Goal: Find specific page/section: Find specific page/section

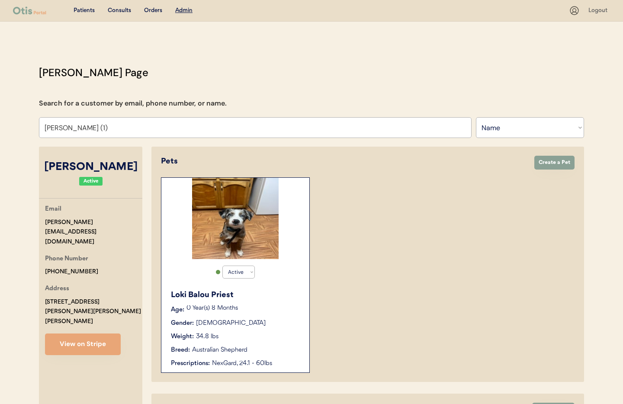
select select ""Name""
select select "true"
drag, startPoint x: 96, startPoint y: 129, endPoint x: 20, endPoint y: 129, distance: 75.7
click at [17, 130] on div "Patients Consults Orders Admin Logout Otis Admin Page Search for a customer by …" at bounding box center [311, 367] width 623 height 735
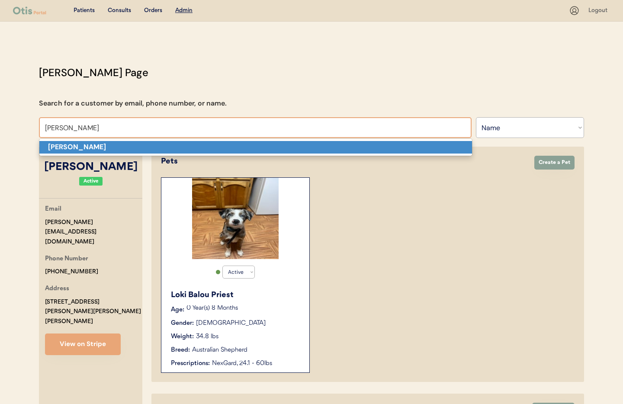
drag, startPoint x: 103, startPoint y: 148, endPoint x: 98, endPoint y: 148, distance: 4.8
click at [102, 148] on p "Julia Jones" at bounding box center [255, 147] width 433 height 13
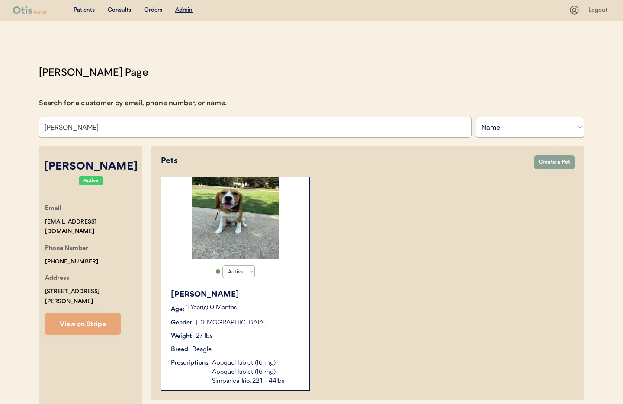
type input "Julia Jones"
click at [235, 333] on div "Weight: 27 lbs" at bounding box center [236, 336] width 130 height 9
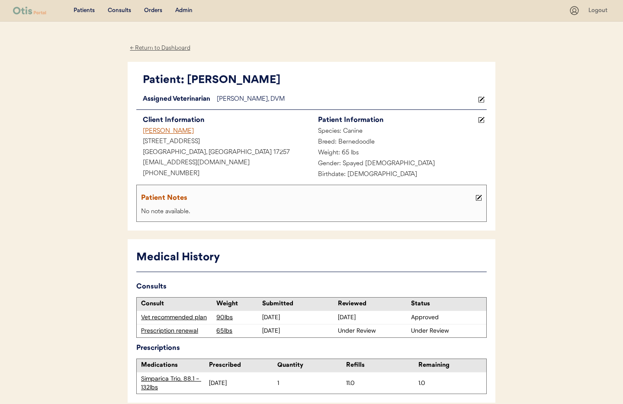
click at [266, 142] on div "[STREET_ADDRESS]" at bounding box center [223, 142] width 175 height 11
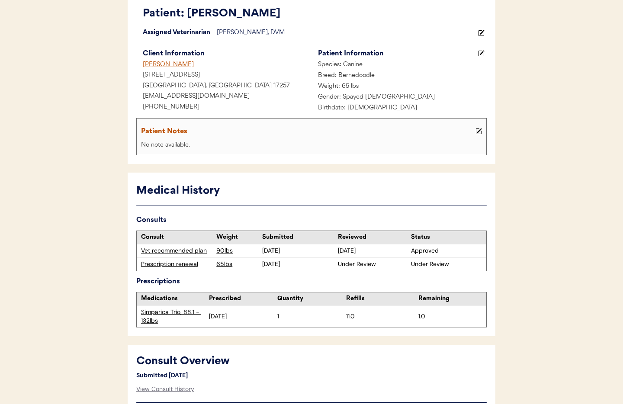
scroll to position [72, 0]
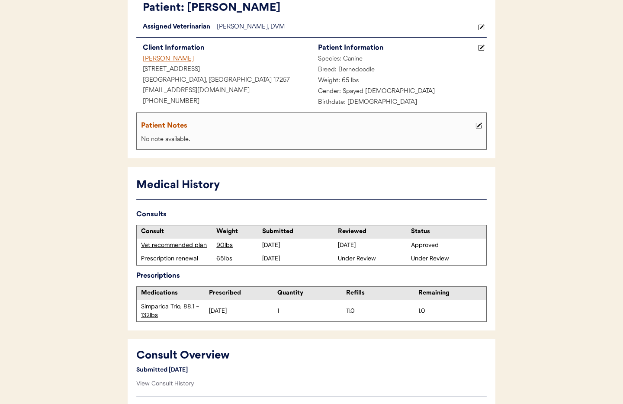
click at [175, 244] on div "Vet recommended plan" at bounding box center [176, 245] width 71 height 9
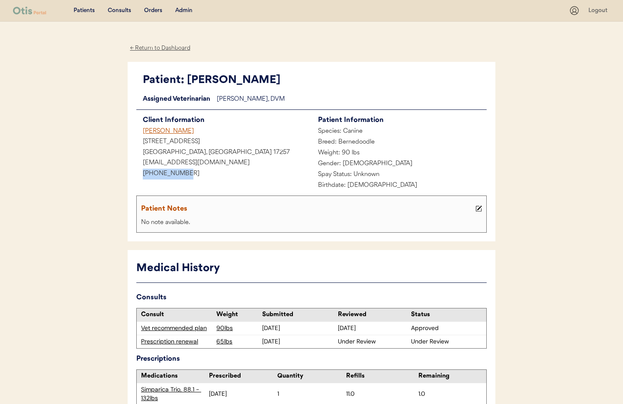
drag, startPoint x: 183, startPoint y: 175, endPoint x: 132, endPoint y: 173, distance: 51.1
click at [132, 173] on div "Patient: Quinn Loading... Assigned Veterinarian Dr. Clanin, DVM Client Informat…" at bounding box center [312, 152] width 368 height 180
copy div "+17173778216"
click at [162, 48] on div "← Return to Dashboard" at bounding box center [160, 48] width 65 height 10
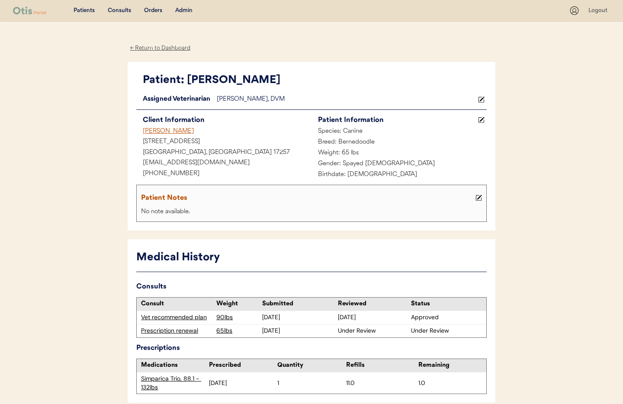
click at [185, 10] on div "Admin" at bounding box center [183, 10] width 17 height 9
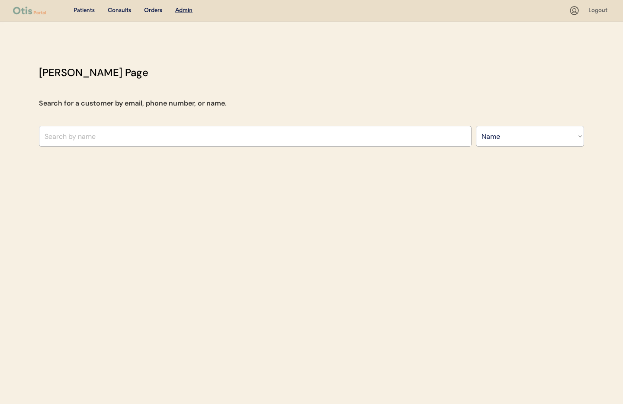
select select ""Name""
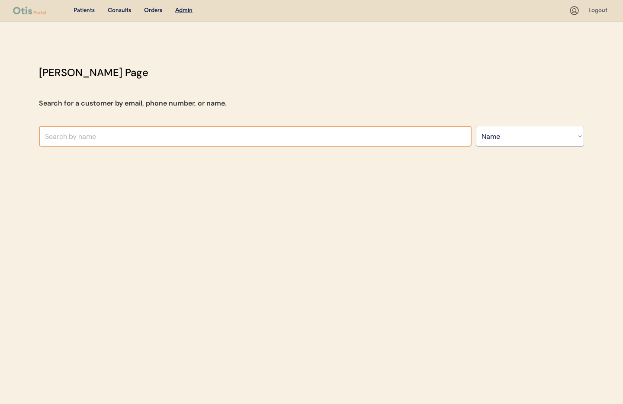
click at [132, 135] on input "text" at bounding box center [255, 136] width 433 height 21
drag, startPoint x: 62, startPoint y: 136, endPoint x: 17, endPoint y: 133, distance: 45.1
click at [17, 133] on div "Patients Consults Orders Admin Logout Otis Admin Page Search for a customer by …" at bounding box center [311, 202] width 623 height 404
type input "Aa"
type input "Aaryn Johnson"
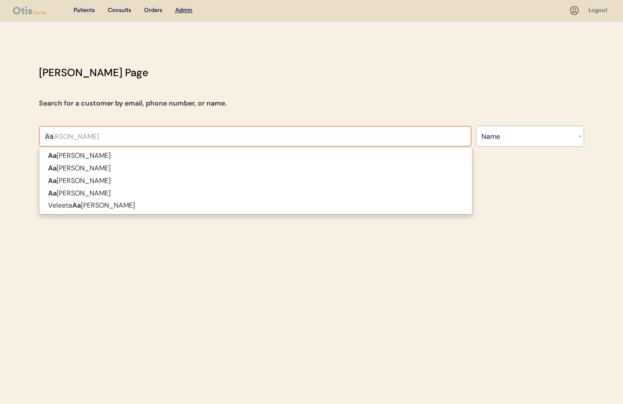
type input "Aar"
type input "Aaro"
type input "Aaron Cicio"
type input "Aaron"
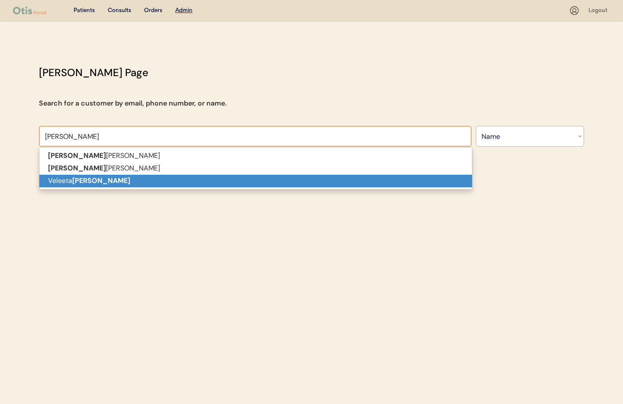
click at [53, 183] on p "Veleeta Aaron" at bounding box center [255, 181] width 433 height 13
type input "Veleeta Aaron"
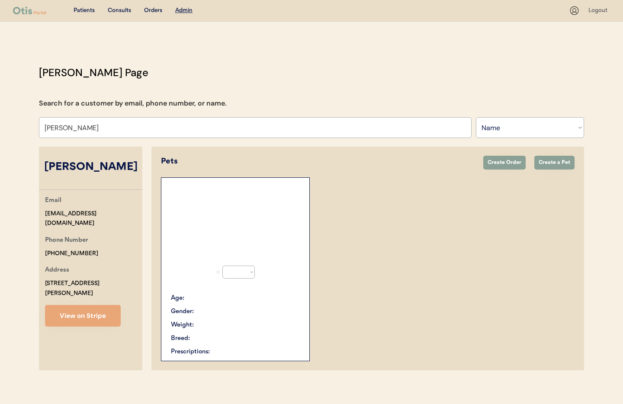
select select "true"
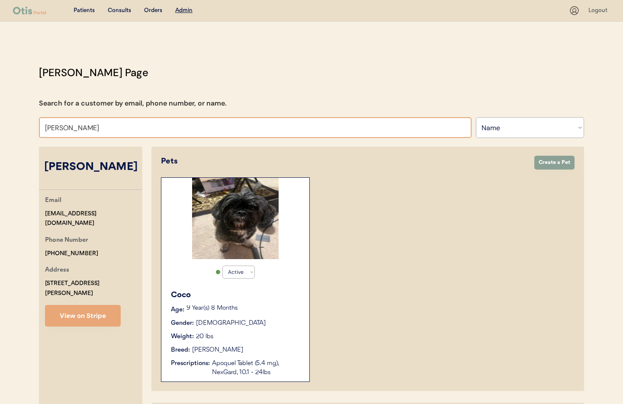
drag, startPoint x: 83, startPoint y: 127, endPoint x: 15, endPoint y: 124, distance: 68.0
click at [15, 124] on div "Patients Consults Orders Admin Logout Otis Admin Page Search for a customer by …" at bounding box center [311, 288] width 623 height 577
type input "chris"
type input "chris Manoogian"
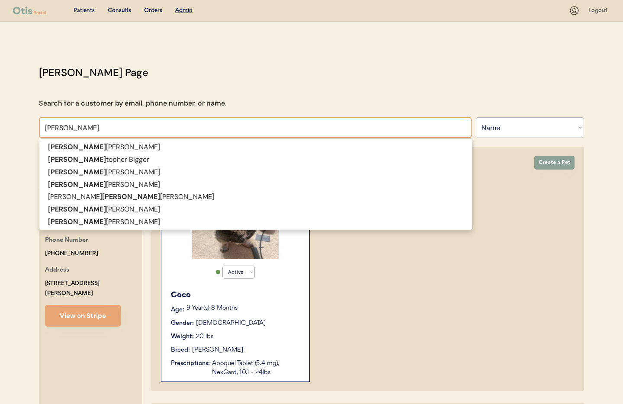
type input "chris"
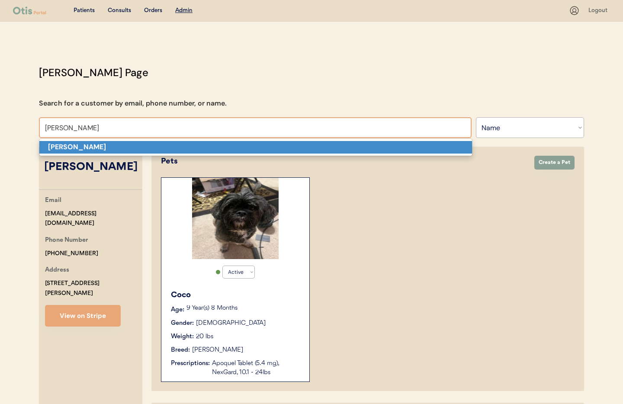
click at [55, 148] on strong "Chris Nixon" at bounding box center [77, 146] width 58 height 9
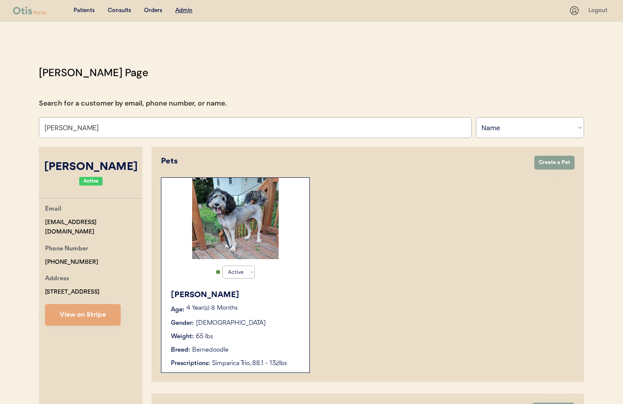
scroll to position [30, 0]
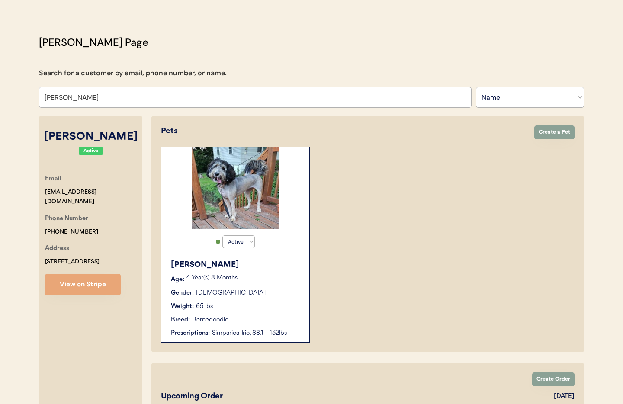
type input "Chris Nixon"
click at [297, 266] on div "Quinn" at bounding box center [236, 265] width 130 height 12
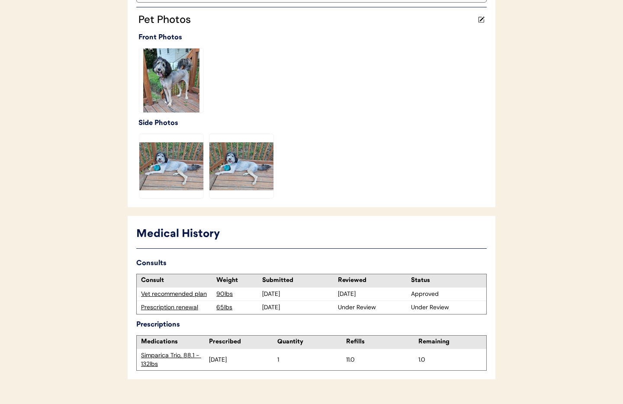
scroll to position [238, 0]
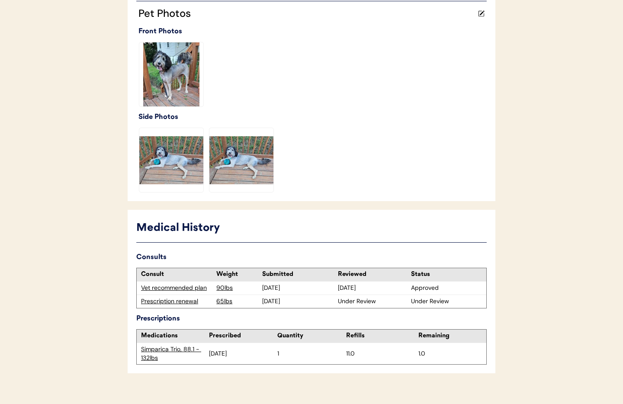
click at [178, 300] on div "Prescription renewal" at bounding box center [176, 301] width 71 height 9
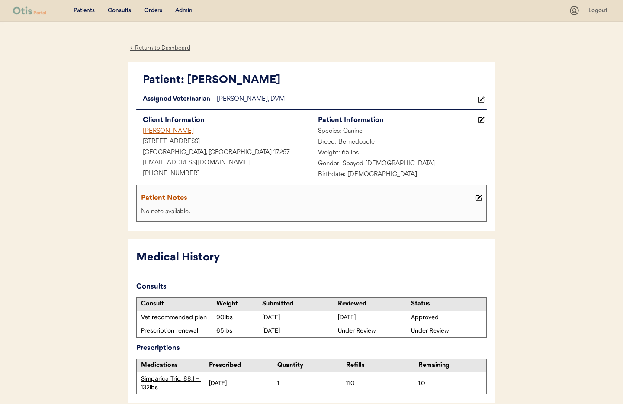
click at [483, 119] on icon at bounding box center [481, 120] width 6 height 6
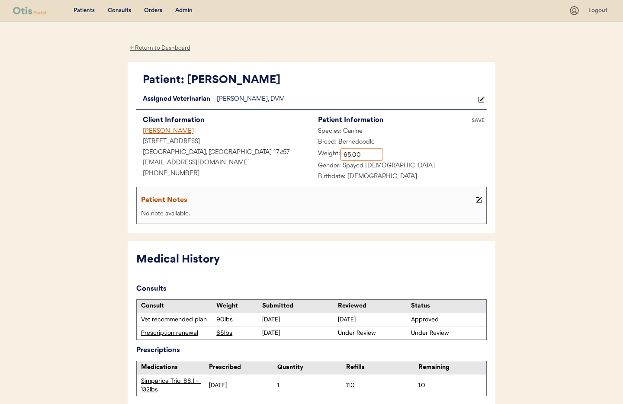
drag, startPoint x: 352, startPoint y: 157, endPoint x: 340, endPoint y: 157, distance: 11.7
click at [340, 157] on div "Weight:" at bounding box center [348, 154] width 72 height 13
type input "95.00"
click at [327, 203] on div "Patient Notes" at bounding box center [307, 200] width 332 height 12
click at [477, 200] on icon at bounding box center [479, 200] width 6 height 6
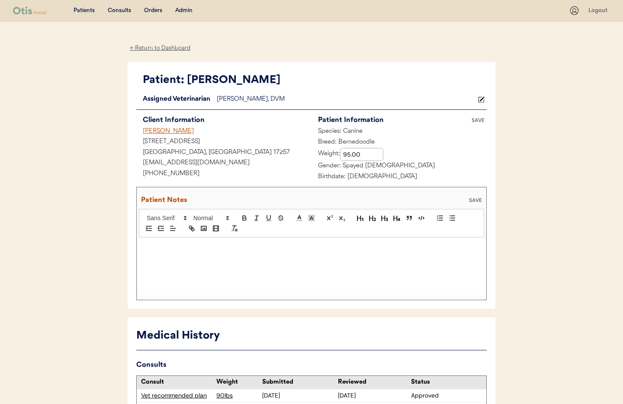
scroll to position [1, 0]
click at [187, 250] on div at bounding box center [311, 266] width 345 height 58
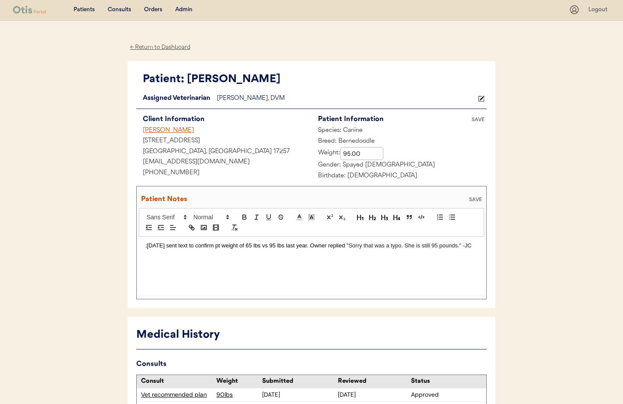
scroll to position [0, 0]
click at [475, 200] on div "SAVE" at bounding box center [475, 200] width 17 height 5
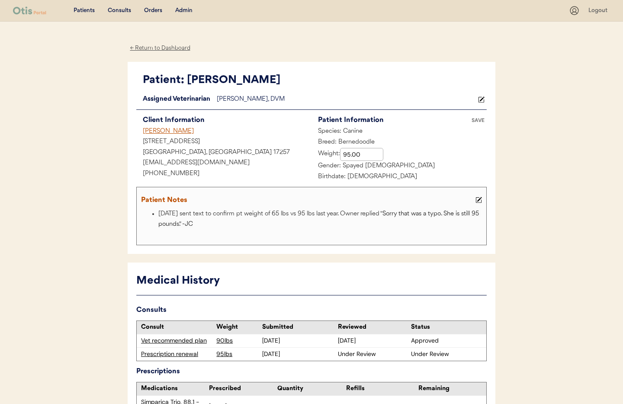
click at [310, 235] on div "8/22/25 sent text to confirm pt weight of 65 lbs vs 95 lbs last year. Owner rep…" at bounding box center [311, 225] width 345 height 32
click at [479, 121] on div "SAVE" at bounding box center [478, 120] width 17 height 5
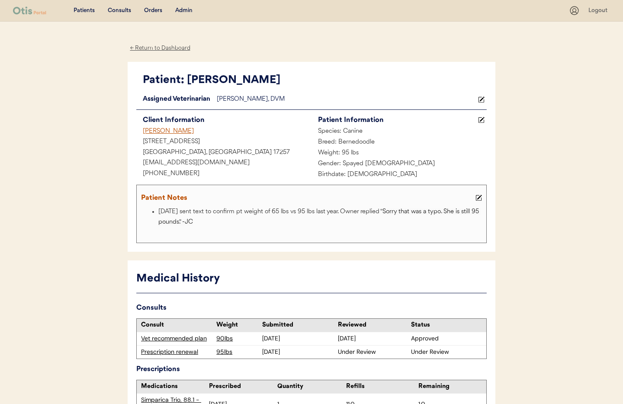
click at [182, 11] on div "Admin" at bounding box center [183, 10] width 17 height 9
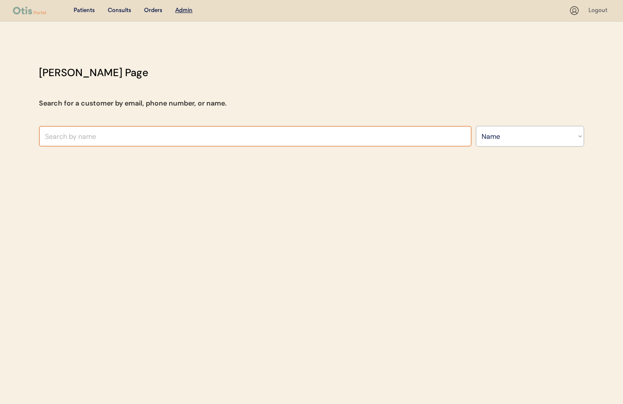
click at [104, 132] on input "text" at bounding box center [255, 136] width 433 height 21
click at [504, 141] on select "Search By Name Email Phone Number" at bounding box center [530, 136] width 108 height 21
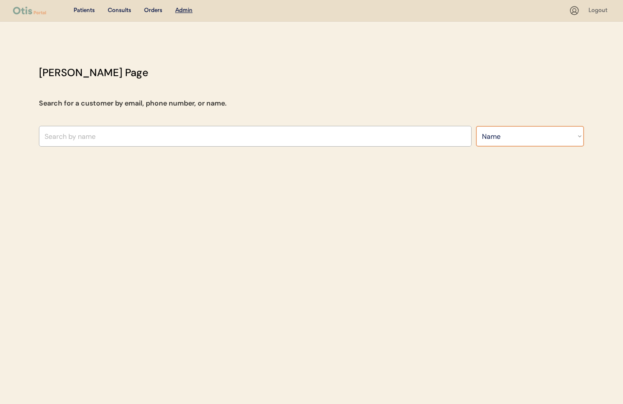
click at [89, 137] on input "text" at bounding box center [255, 136] width 433 height 21
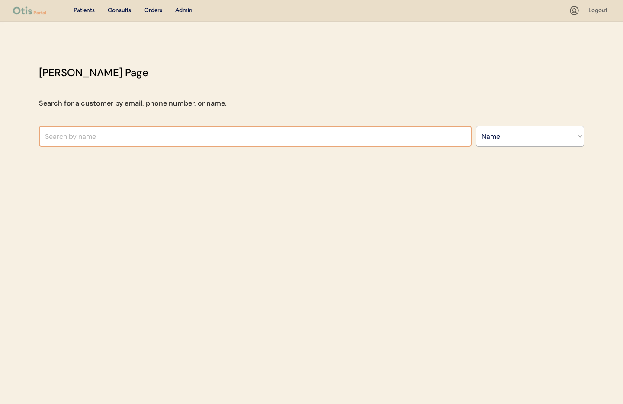
click at [507, 139] on select "Search By Name Email Phone Number" at bounding box center [530, 136] width 108 height 21
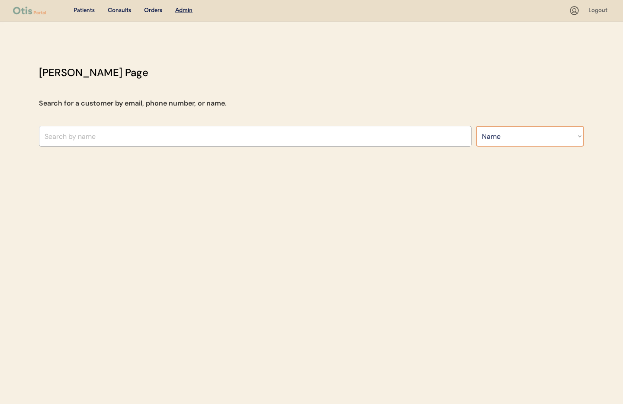
select select ""Email""
click at [476, 126] on select "Search By Name Email Phone Number" at bounding box center [530, 136] width 108 height 21
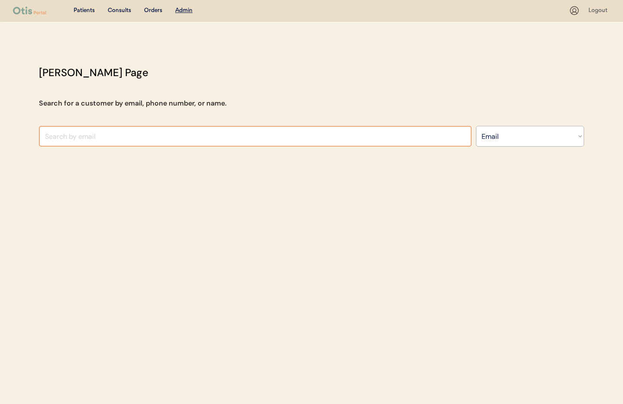
click at [77, 139] on input "input" at bounding box center [255, 136] width 433 height 21
paste input "lovemadhatter565@icloud.com"
type input "lovemadhatter565@icloud.com"
drag, startPoint x: 77, startPoint y: 9, endPoint x: 119, endPoint y: 11, distance: 42.5
click at [77, 9] on div "Patients" at bounding box center [84, 10] width 21 height 9
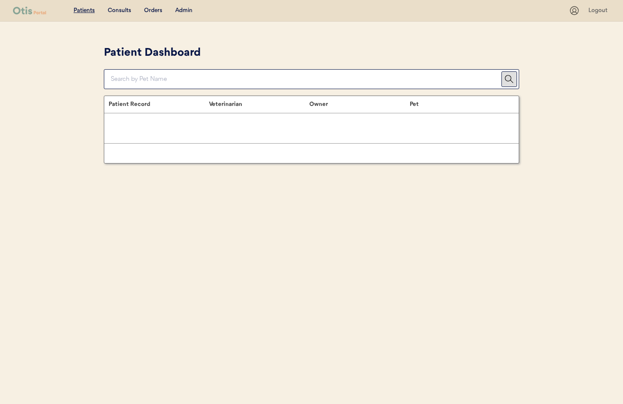
click at [181, 11] on div "Admin" at bounding box center [183, 10] width 17 height 9
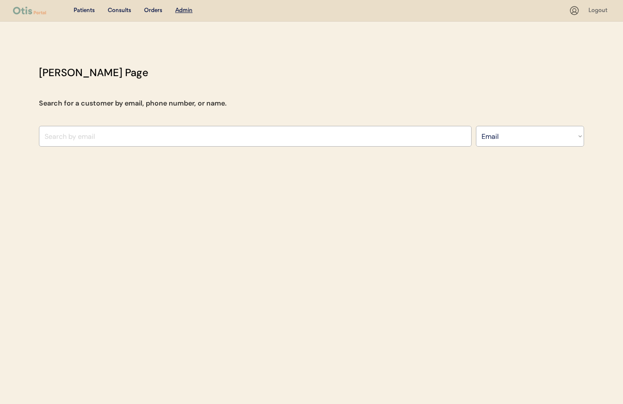
select select ""Email""
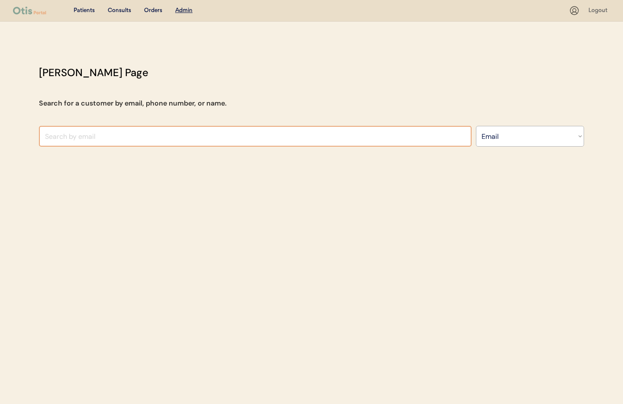
click at [100, 138] on input "input" at bounding box center [255, 136] width 433 height 21
paste input "[EMAIL_ADDRESS][DOMAIN_NAME]"
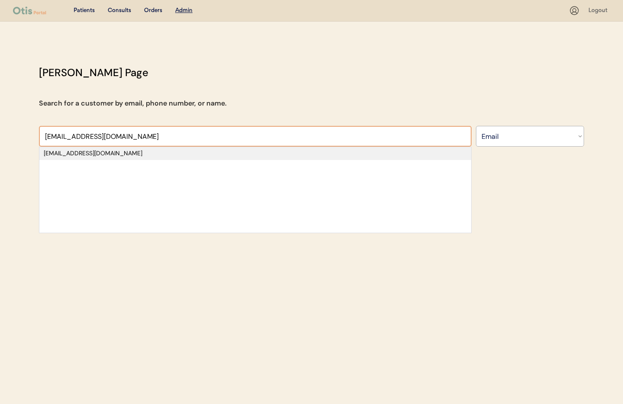
type input "[EMAIL_ADDRESS][DOMAIN_NAME]"
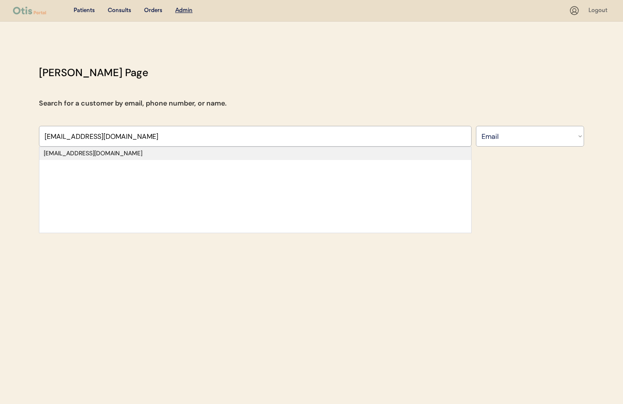
drag, startPoint x: 84, startPoint y: 152, endPoint x: 80, endPoint y: 155, distance: 4.8
click at [84, 152] on div "[EMAIL_ADDRESS][DOMAIN_NAME]" at bounding box center [255, 153] width 423 height 9
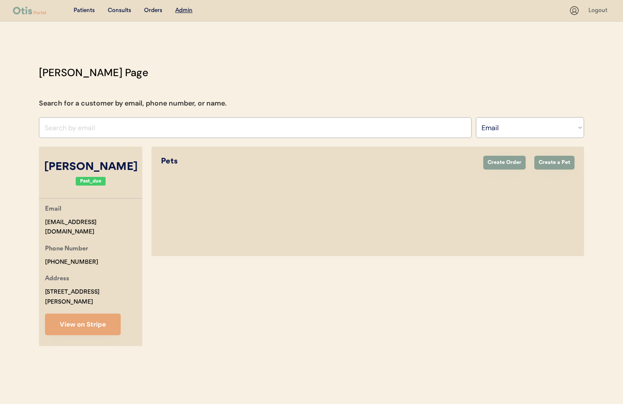
select select "true"
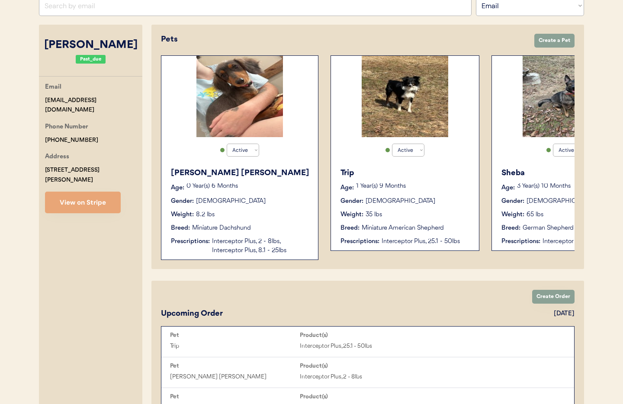
scroll to position [122, 0]
click at [79, 194] on button "View on Stripe" at bounding box center [83, 202] width 76 height 22
click at [97, 191] on button "View on Stripe" at bounding box center [83, 202] width 76 height 22
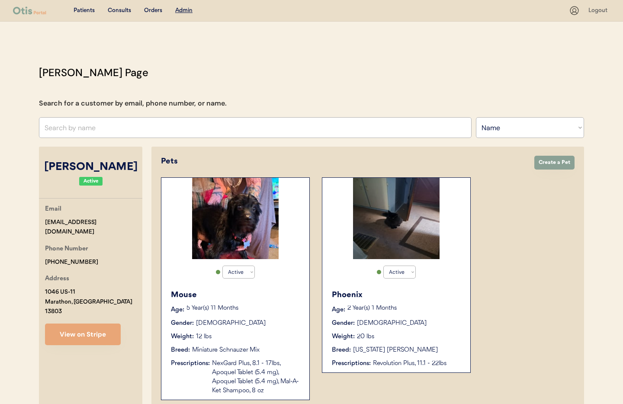
select select ""Name""
select select "true"
click at [190, 118] on input "text" at bounding box center [255, 127] width 433 height 21
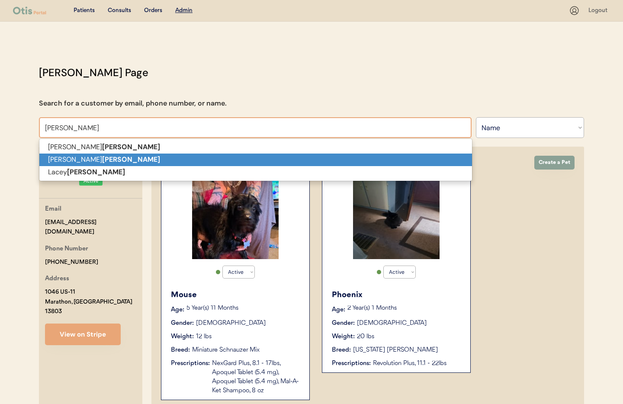
click at [146, 155] on p "Rachel Gibson" at bounding box center [255, 160] width 433 height 13
type input "Rachel Gibson"
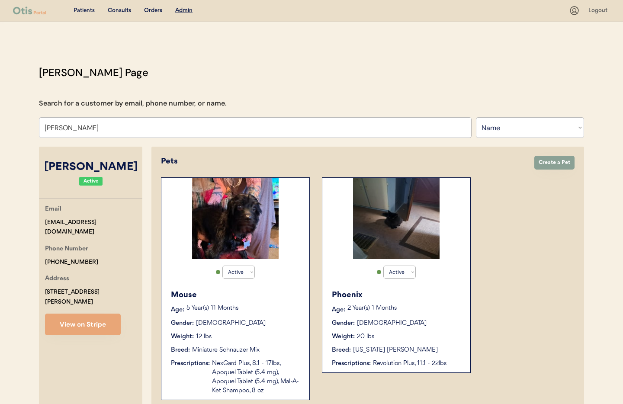
select select "true"
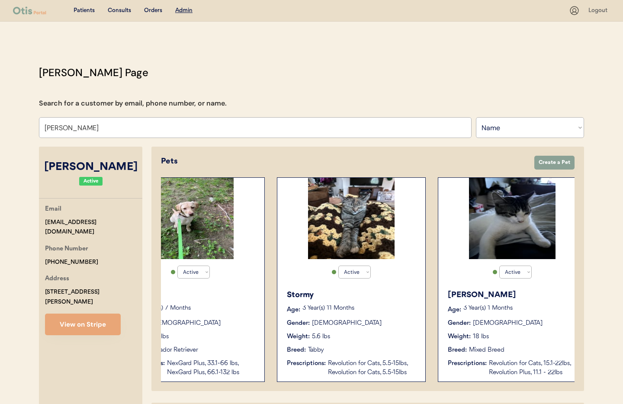
scroll to position [0, 69]
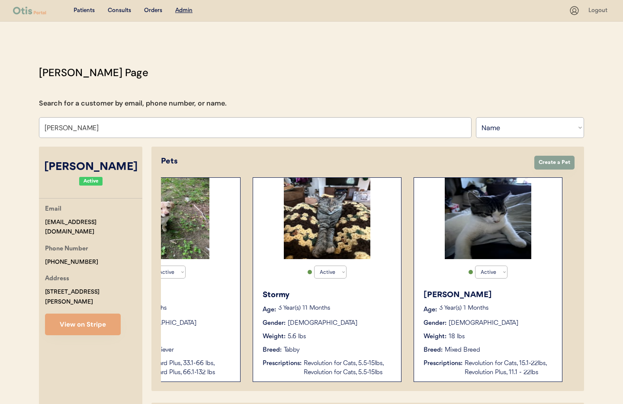
type input "Rachel Gibson"
click at [459, 288] on div "Nora Age: 3 Year(s) 1 Months Gender: Male Weight: 18 lbs Breed: Mixed Breed Pre…" at bounding box center [488, 333] width 139 height 97
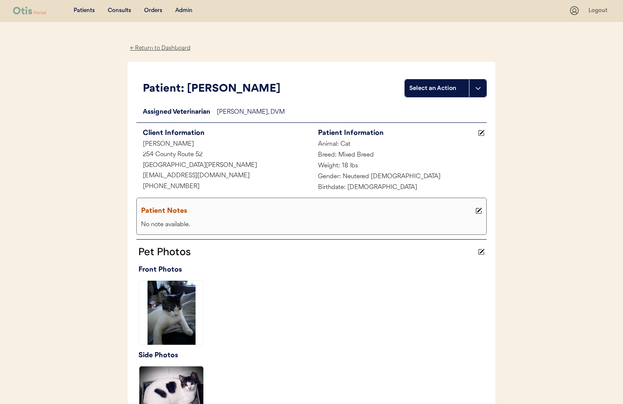
click at [168, 48] on div "← Return to Dashboard" at bounding box center [160, 48] width 65 height 10
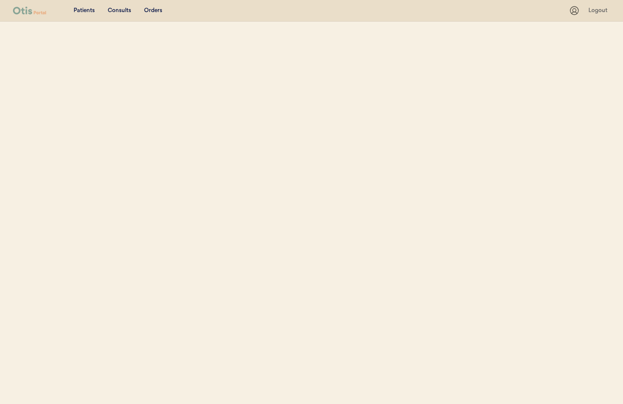
select select ""Email""
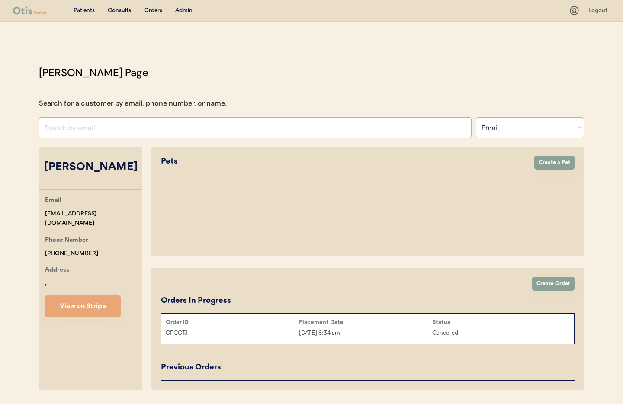
select select "true"
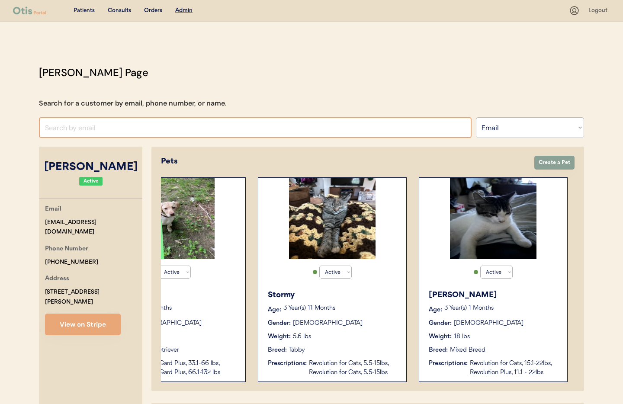
click at [103, 126] on input "input" at bounding box center [255, 127] width 433 height 21
paste input "lovemadhatter565@icloud.com"
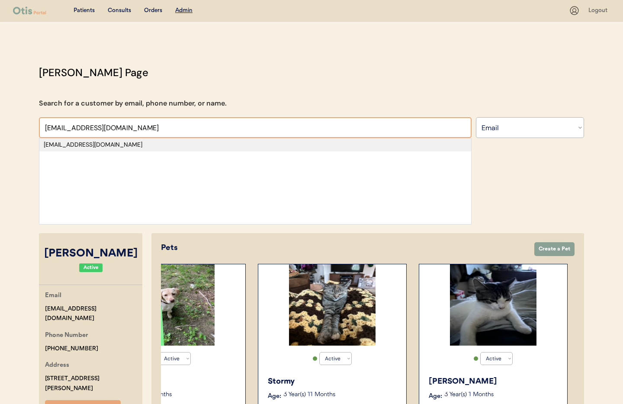
type input "lovemadhatter565@icloud.com"
click at [58, 146] on div "lovemadhatter565@icloud.com" at bounding box center [255, 145] width 423 height 9
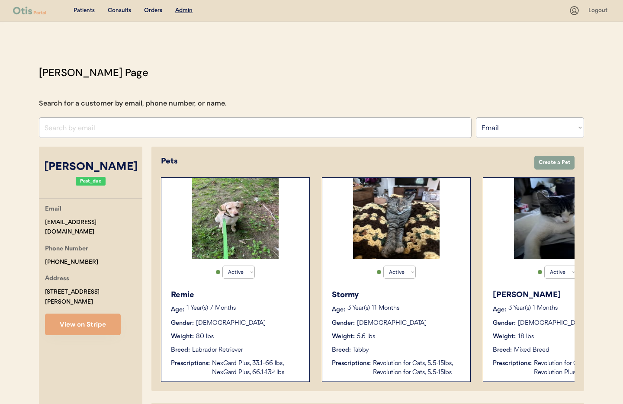
select select "true"
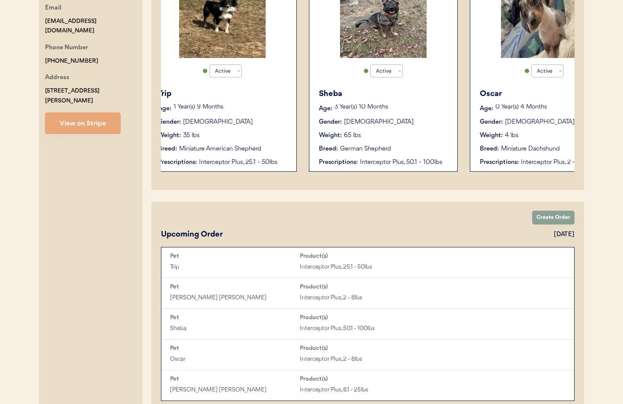
scroll to position [195, 0]
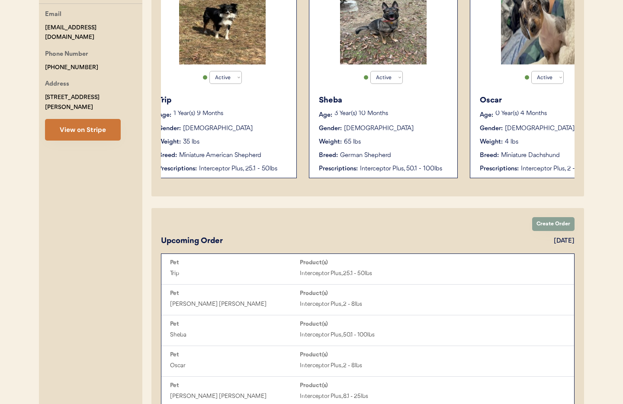
click at [81, 124] on button "View on Stripe" at bounding box center [83, 130] width 76 height 22
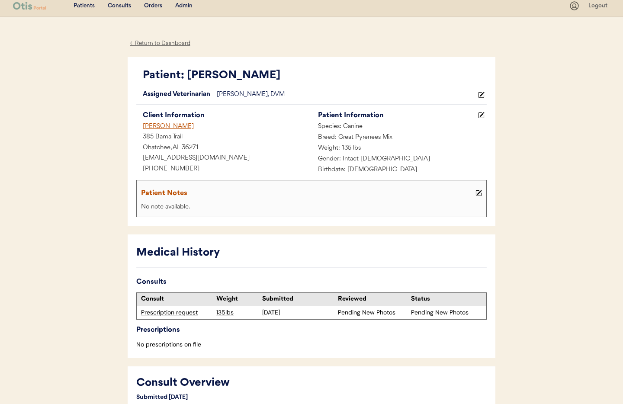
scroll to position [0, 0]
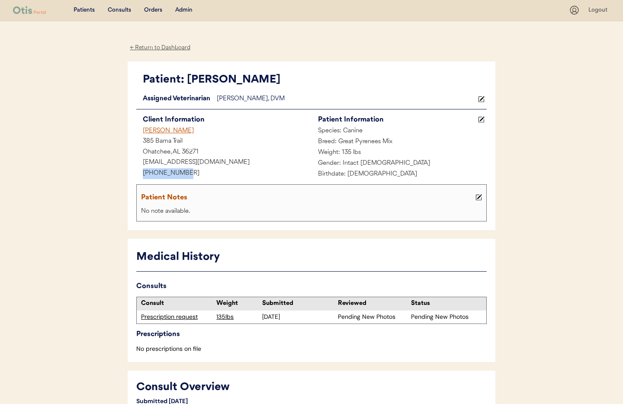
drag, startPoint x: 183, startPoint y: 174, endPoint x: 139, endPoint y: 174, distance: 44.2
click at [139, 174] on div "[PHONE_NUMBER]" at bounding box center [223, 173] width 175 height 11
copy div "[PHONE_NUMBER]"
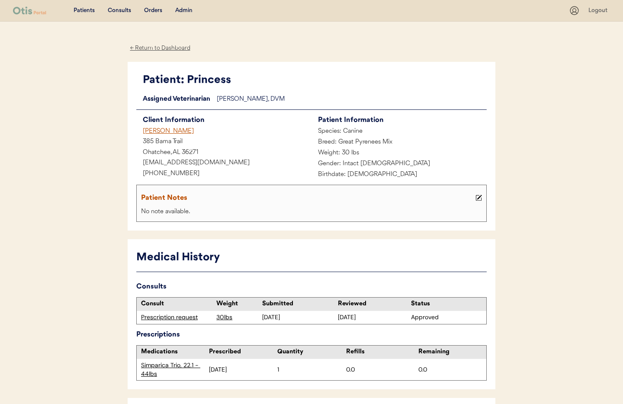
click at [190, 173] on div "[PHONE_NUMBER]" at bounding box center [223, 174] width 175 height 11
drag, startPoint x: 185, startPoint y: 174, endPoint x: 148, endPoint y: 173, distance: 36.4
click at [134, 171] on div "Patient: Princess Loading... Assigned Veterinarian [PERSON_NAME], DVM Client In…" at bounding box center [312, 146] width 368 height 169
copy div "[PHONE_NUMBER]"
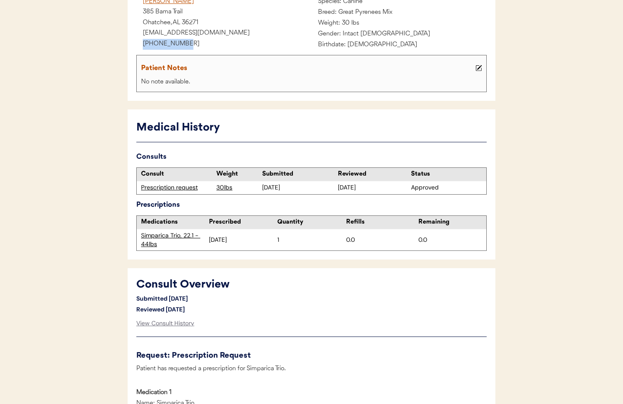
scroll to position [136, 0]
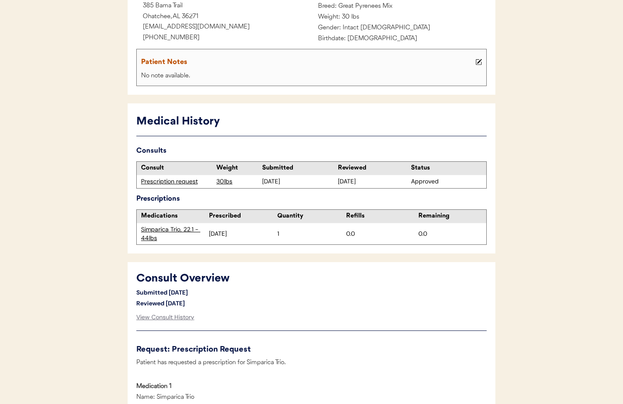
click at [153, 183] on div "Prescription request" at bounding box center [176, 181] width 71 height 9
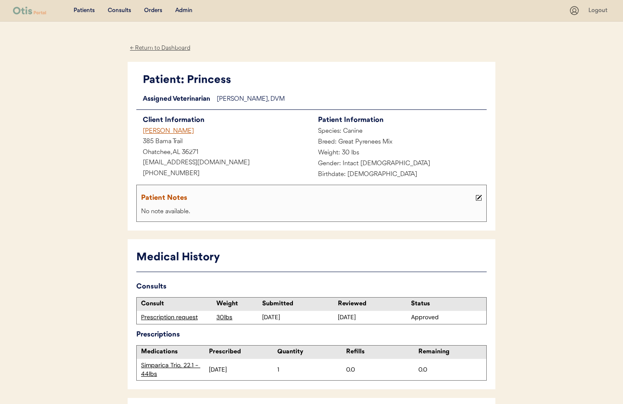
click at [182, 12] on div "Admin" at bounding box center [183, 10] width 17 height 9
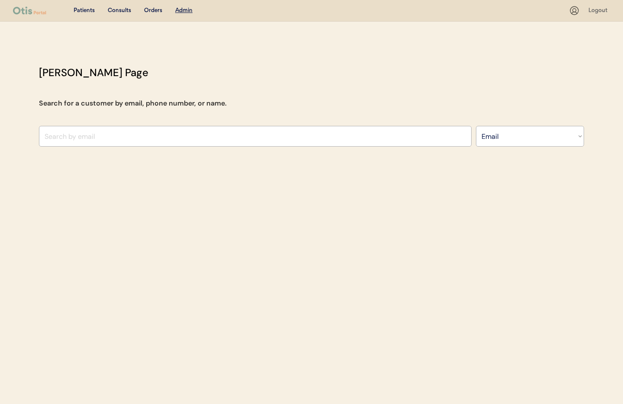
click at [508, 134] on select "Search By Name Email Phone Number" at bounding box center [530, 136] width 108 height 21
select select ""Name""
click at [476, 126] on select "Search By Name Email Phone Number" at bounding box center [530, 136] width 108 height 21
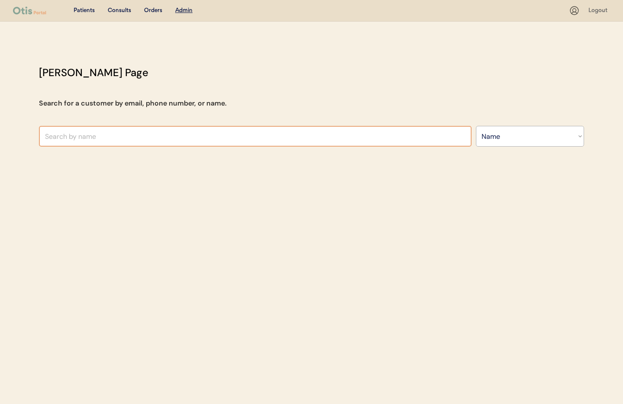
click at [119, 135] on input "text" at bounding box center [255, 136] width 433 height 21
paste input "[PHONE_NUMBER]"
type input "[PHONE_NUMBER]"
click at [531, 140] on select "Search By Name Email Phone Number" at bounding box center [530, 136] width 108 height 21
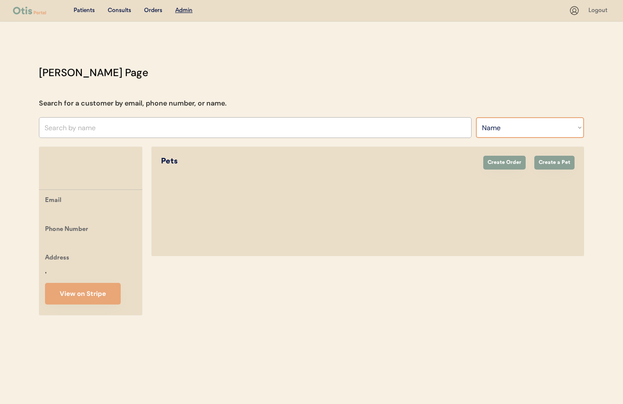
select select ""Phone Number""
click at [476, 117] on select "Search By Name Email Phone Number" at bounding box center [530, 127] width 108 height 21
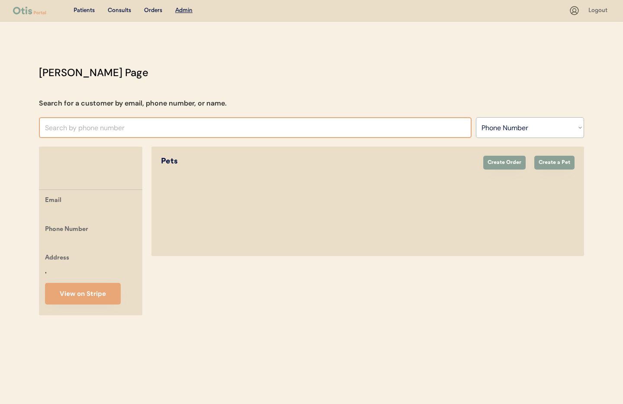
click at [70, 132] on input "text" at bounding box center [255, 127] width 433 height 21
paste input "+12159340524"
type input "+"
click at [541, 129] on select "Search By Name Email Phone Number" at bounding box center [530, 127] width 108 height 21
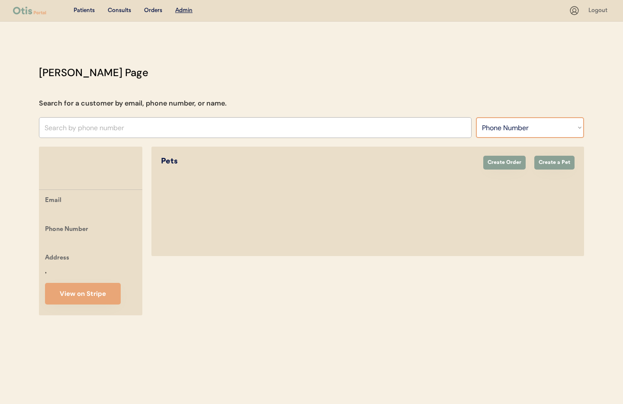
click at [81, 11] on div "Patients" at bounding box center [84, 10] width 21 height 9
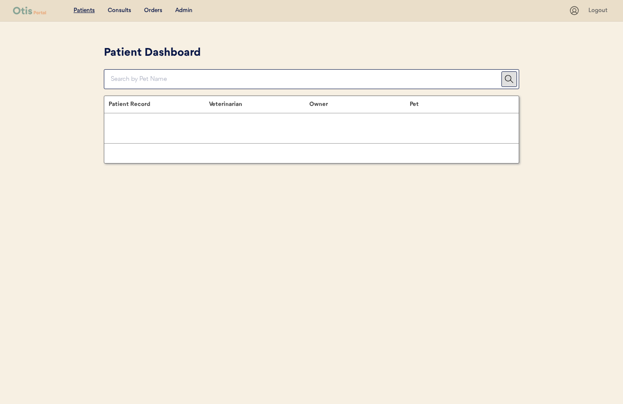
click at [187, 11] on div "Admin" at bounding box center [183, 10] width 17 height 9
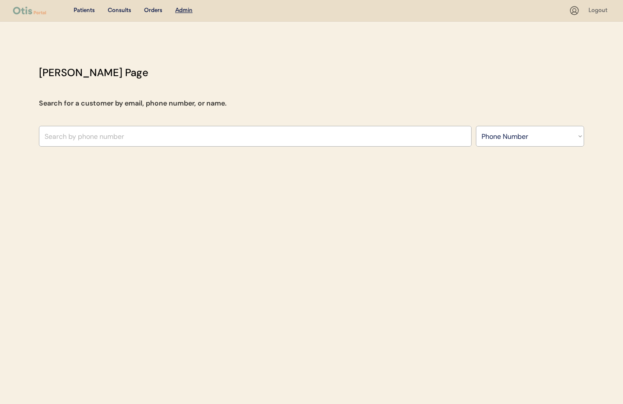
select select ""Phone Number""
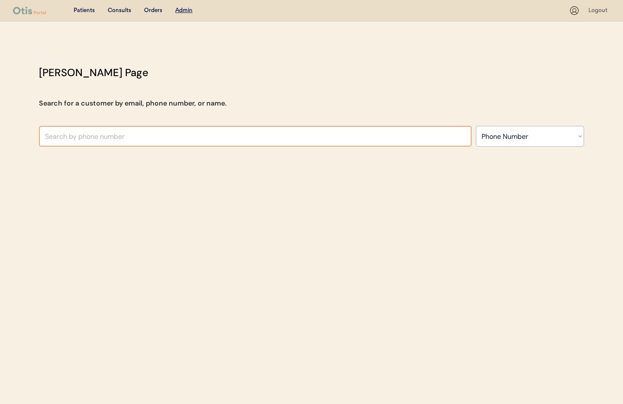
click at [111, 135] on input "text" at bounding box center [255, 136] width 433 height 21
paste input "[PHONE_NUMBER]"
type input "+"
click at [495, 134] on select "Search By Name Email Phone Number" at bounding box center [530, 136] width 108 height 21
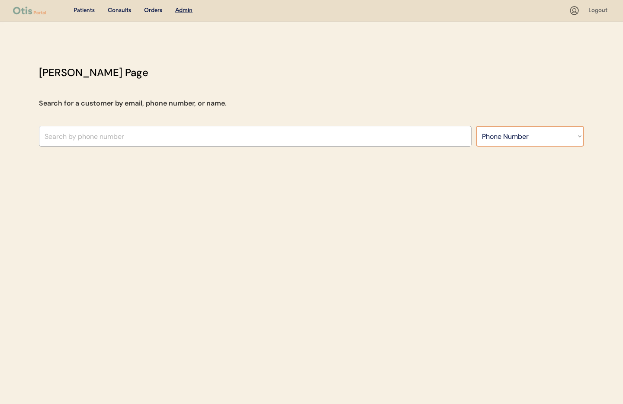
select select ""Name""
click at [476, 126] on select "Search By Name Email Phone Number" at bounding box center [530, 136] width 108 height 21
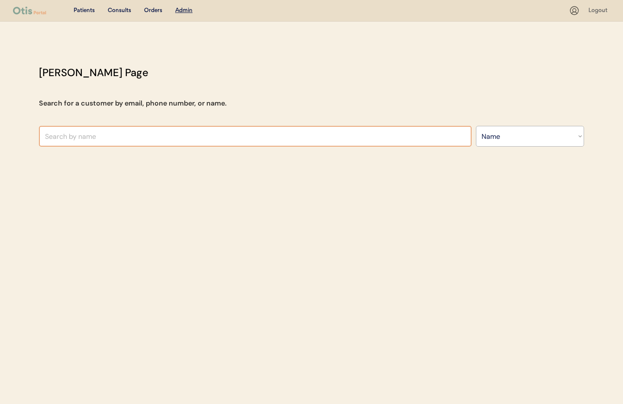
click at [148, 138] on input "text" at bounding box center [255, 136] width 433 height 21
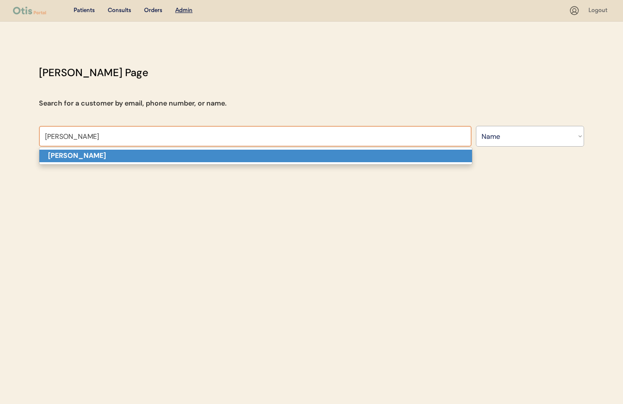
click at [147, 159] on p "[PERSON_NAME]" at bounding box center [255, 156] width 433 height 13
type input "[PERSON_NAME]"
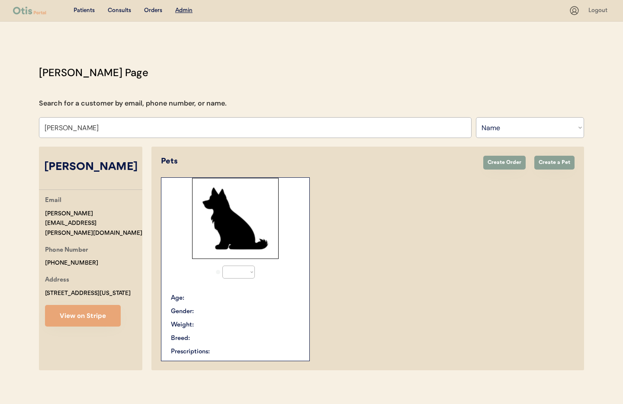
select select "true"
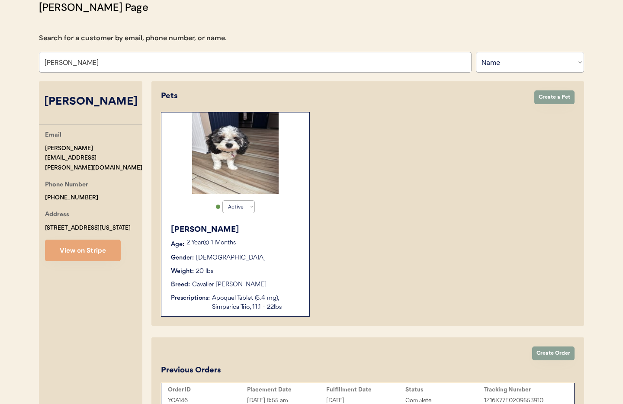
scroll to position [86, 0]
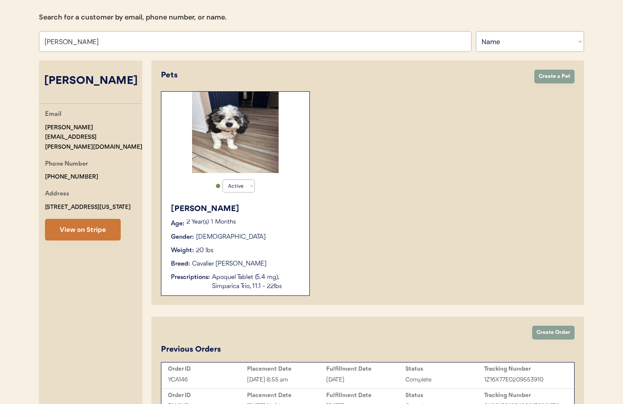
type input "[PERSON_NAME]"
click at [75, 225] on button "View on Stripe" at bounding box center [83, 230] width 76 height 22
